Goal: Information Seeking & Learning: Find specific fact

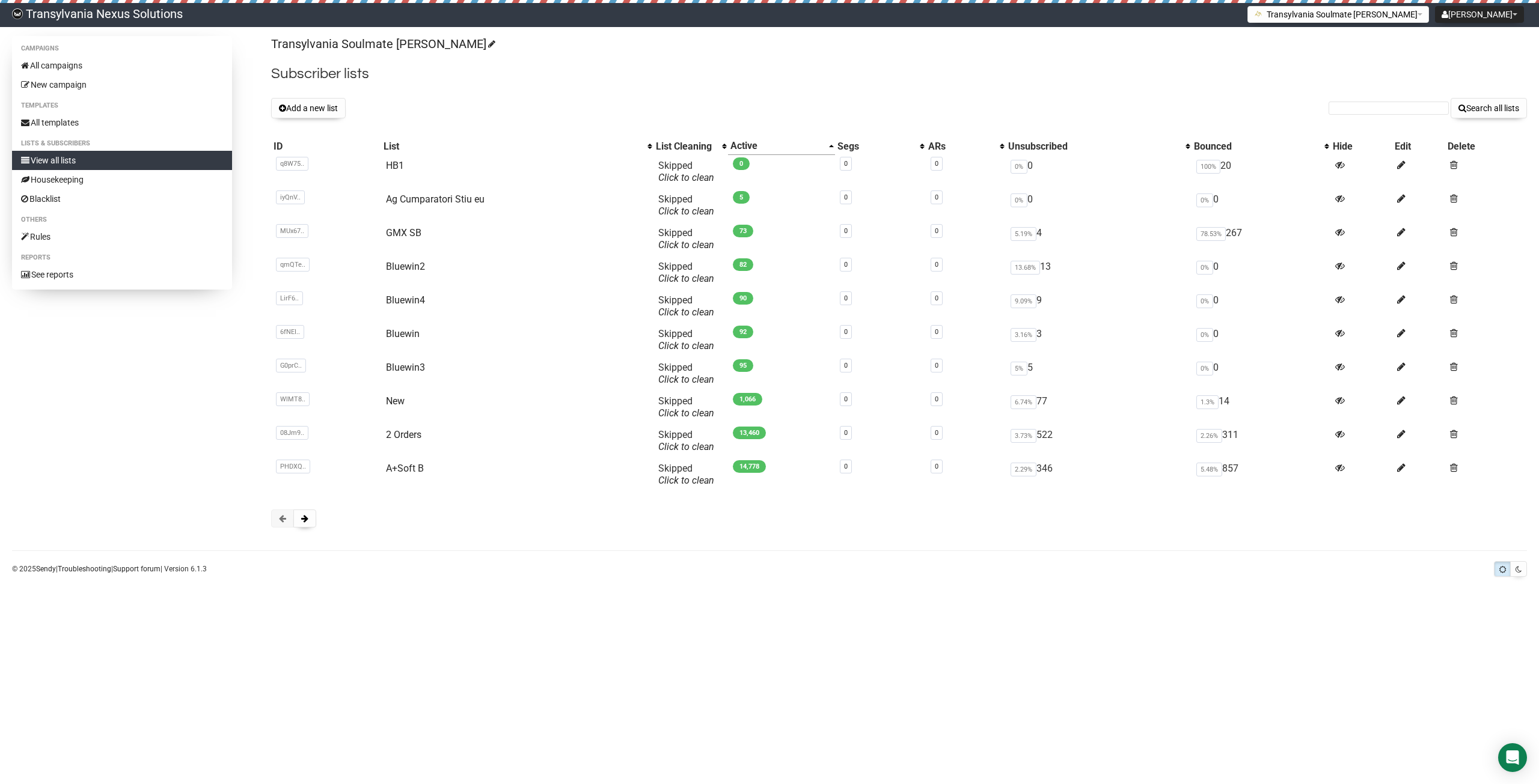
drag, startPoint x: 1362, startPoint y: 95, endPoint x: 1365, endPoint y: 106, distance: 11.4
click at [1362, 95] on div "Transylvania Soulmate [PERSON_NAME] Subscriber lists Add a new list Search all …" at bounding box center [898, 288] width 1255 height 503
click at [1365, 106] on input "text" at bounding box center [1388, 108] width 121 height 13
paste input "[EMAIL_ADDRESS][DOMAIN_NAME]"
type input "[EMAIL_ADDRESS][DOMAIN_NAME]"
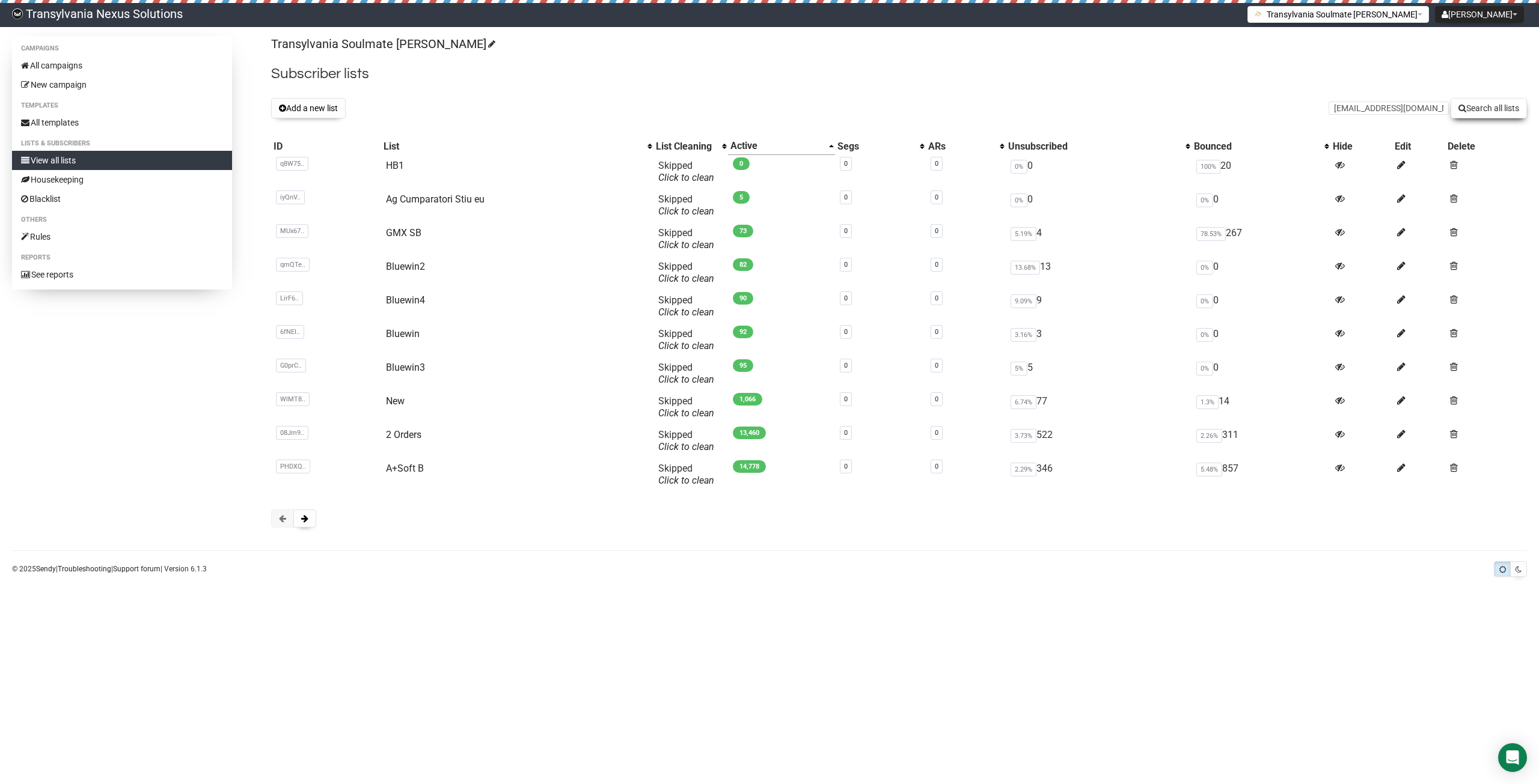
click at [1504, 107] on button "Search all lists" at bounding box center [1488, 108] width 76 height 20
click at [1361, 113] on input "text" at bounding box center [1388, 108] width 121 height 13
paste input "ina.kasper2107@gmail.com"
type input "ina.kasper2107@gmail.com"
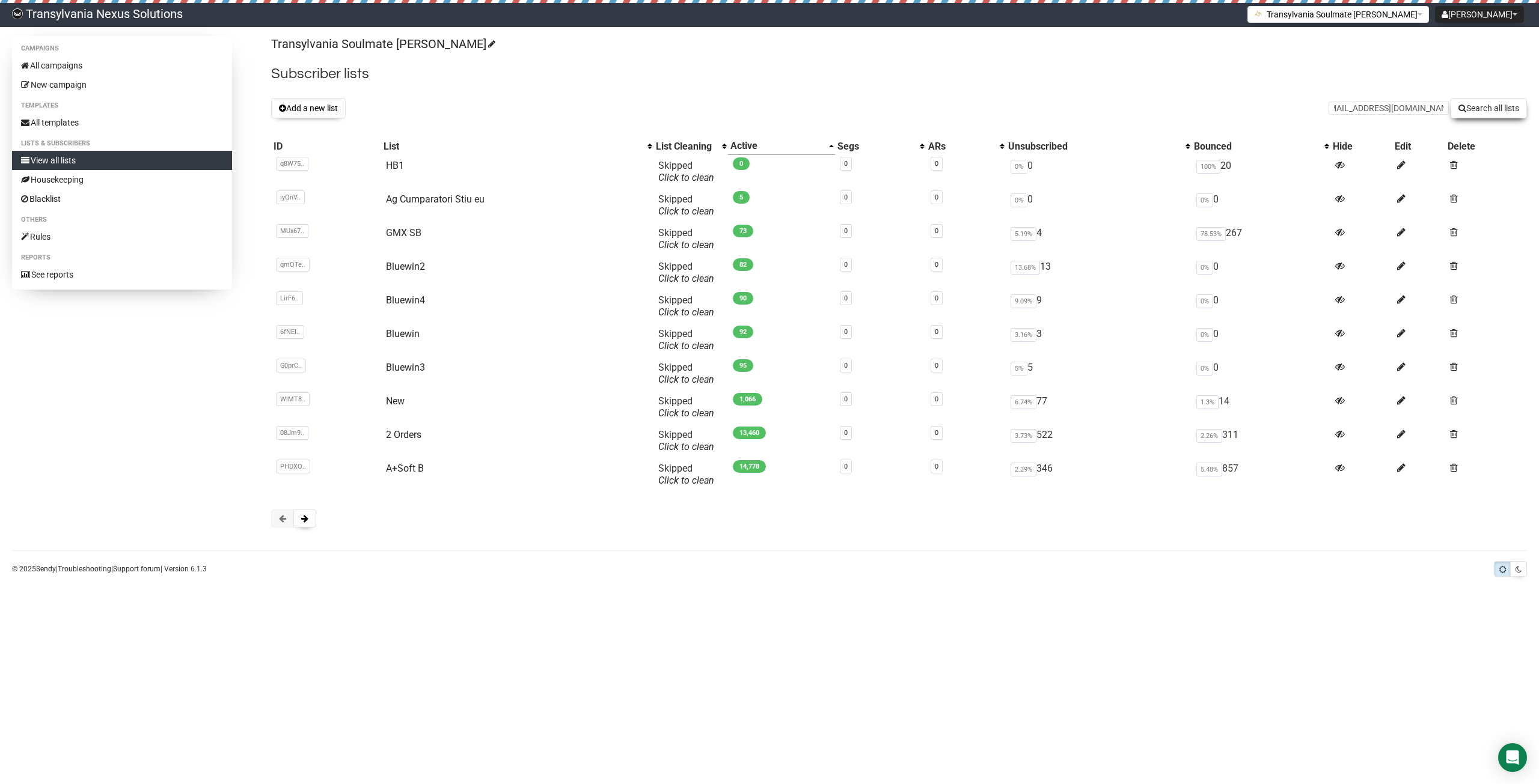
drag, startPoint x: 1471, startPoint y: 108, endPoint x: 1462, endPoint y: 110, distance: 9.2
click at [1470, 108] on button "Search all lists" at bounding box center [1488, 108] width 76 height 20
